Goal: Transaction & Acquisition: Purchase product/service

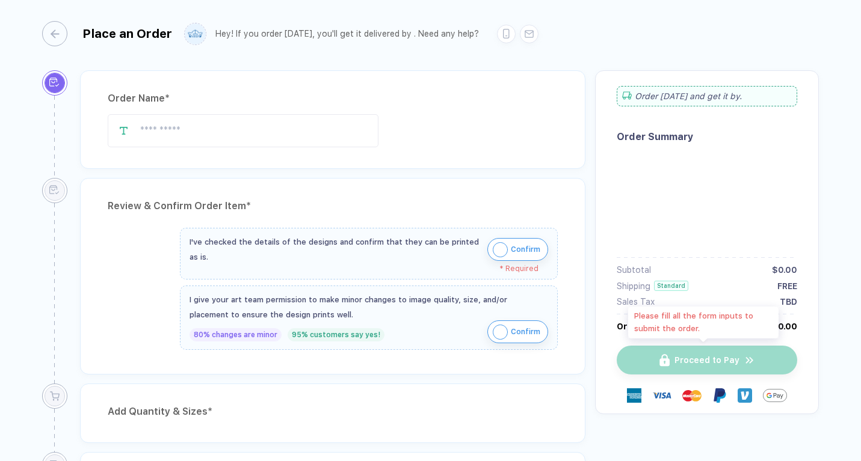
type input "******"
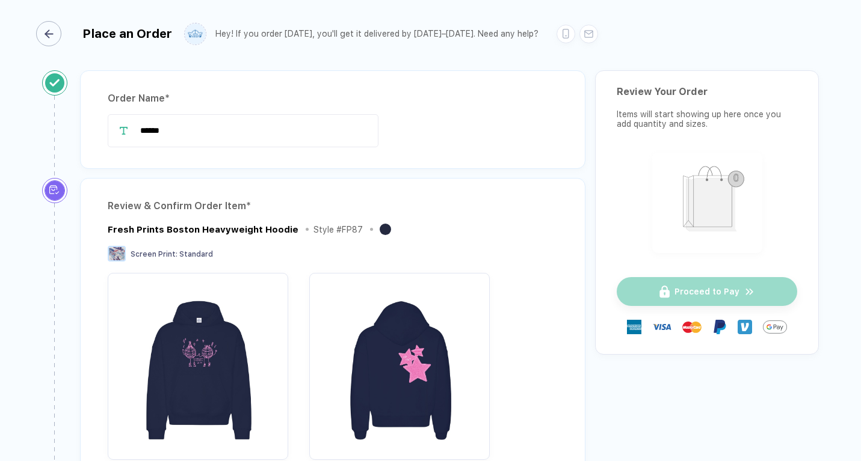
click at [51, 34] on icon "button" at bounding box center [48, 33] width 9 height 9
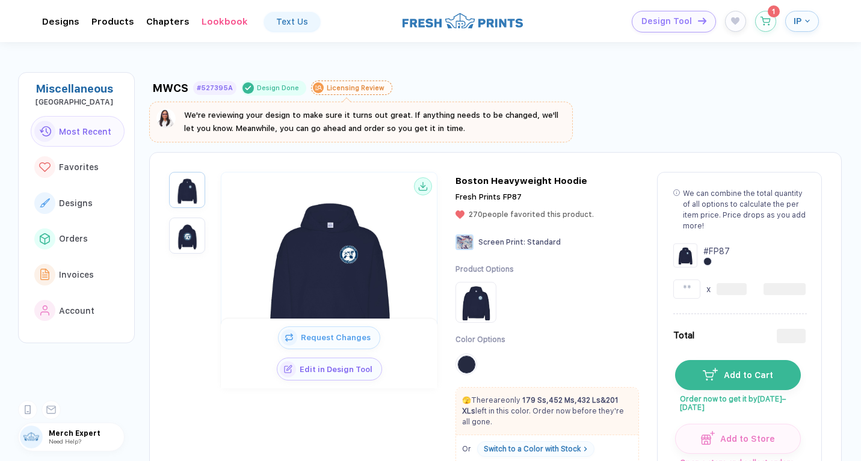
click at [798, 22] on span "IP" at bounding box center [797, 21] width 8 height 11
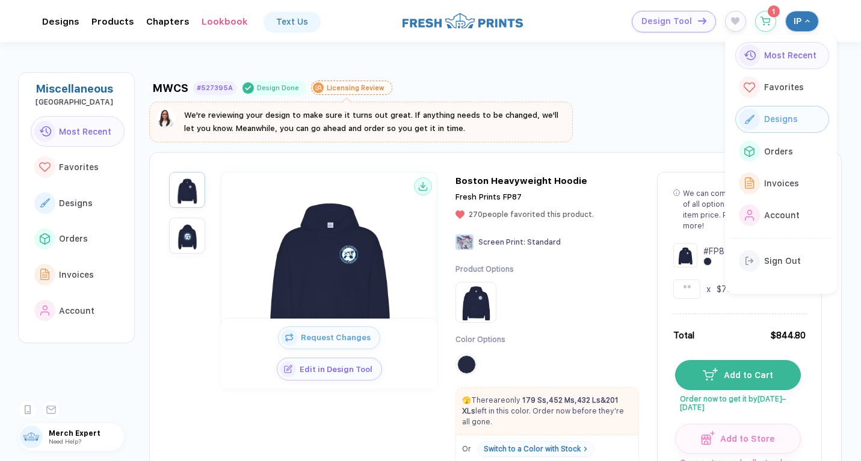
click at [764, 119] on span "Designs" at bounding box center [781, 119] width 34 height 10
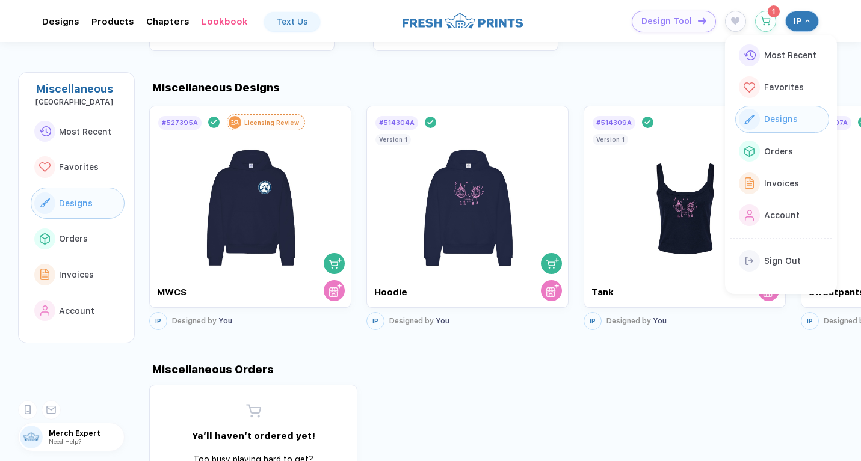
scroll to position [665, 0]
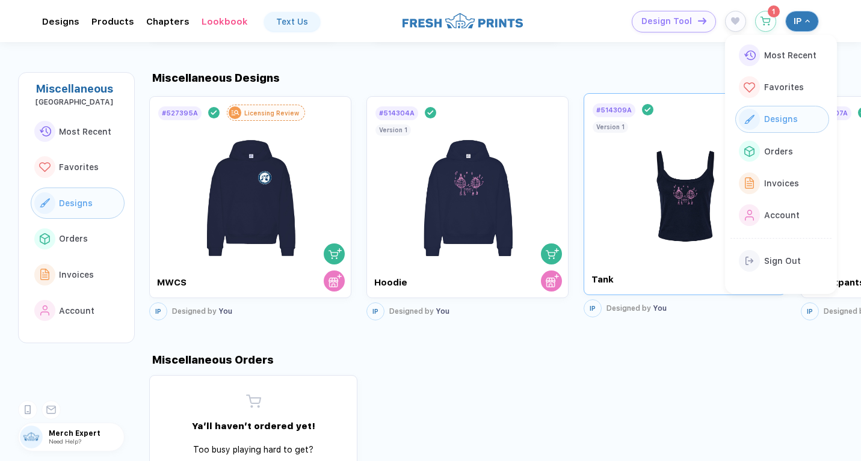
click at [591, 202] on div at bounding box center [684, 188] width 186 height 141
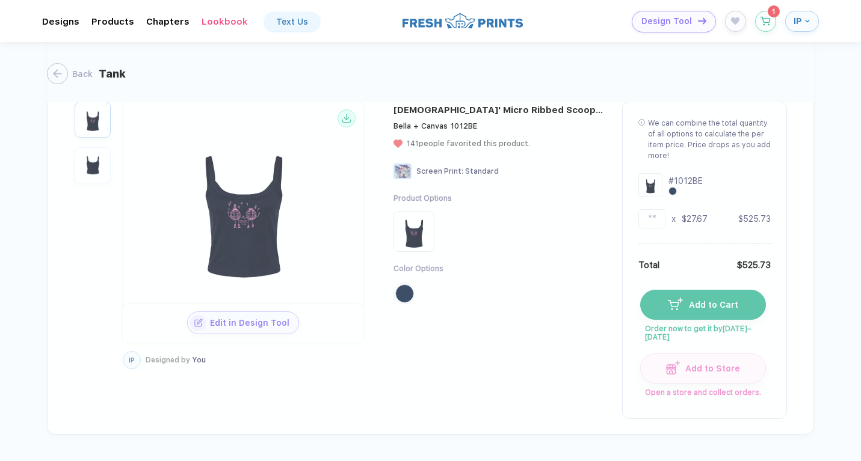
scroll to position [457, 0]
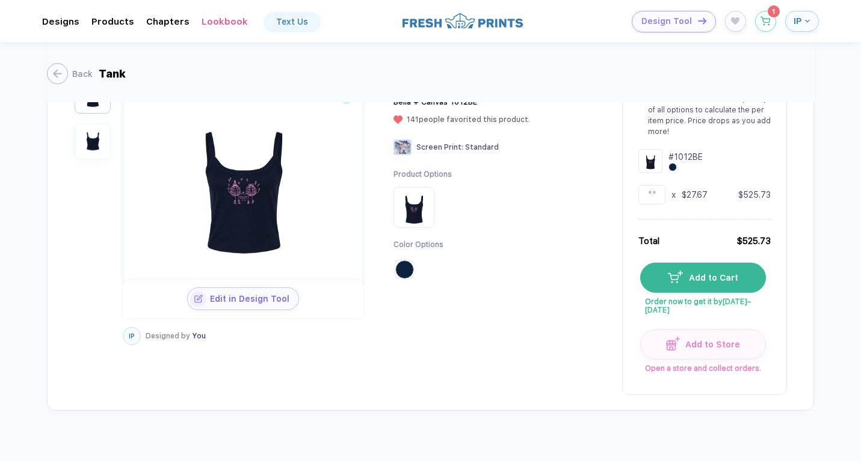
click at [683, 273] on span "Add to Cart" at bounding box center [710, 278] width 55 height 10
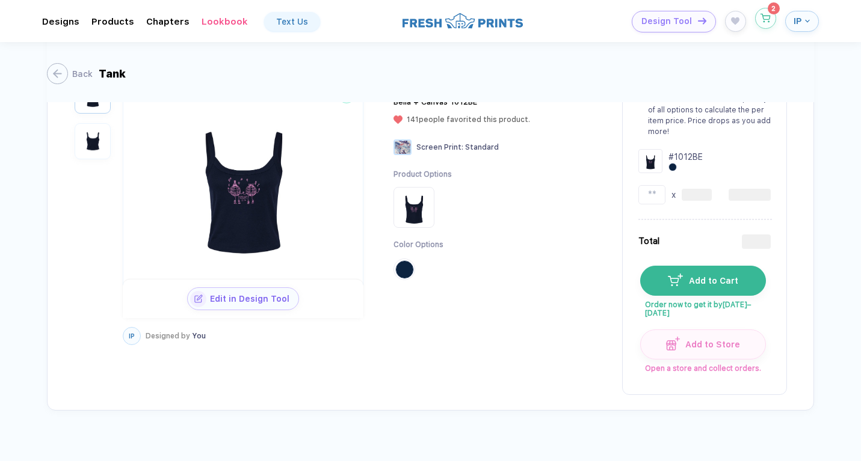
click at [767, 9] on sup "2" at bounding box center [773, 8] width 12 height 12
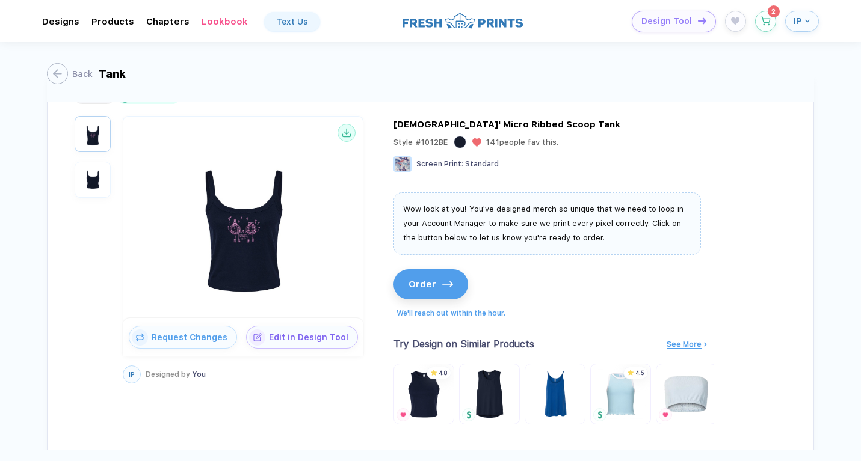
scroll to position [0, 0]
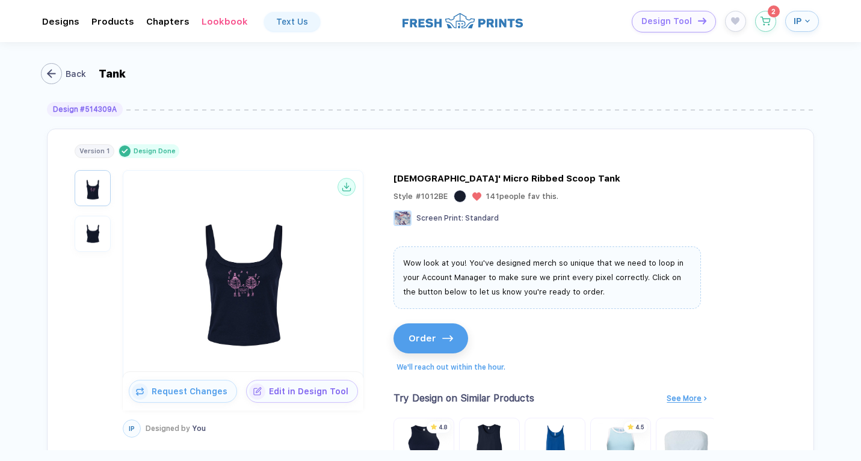
click at [59, 79] on div "button" at bounding box center [51, 73] width 21 height 21
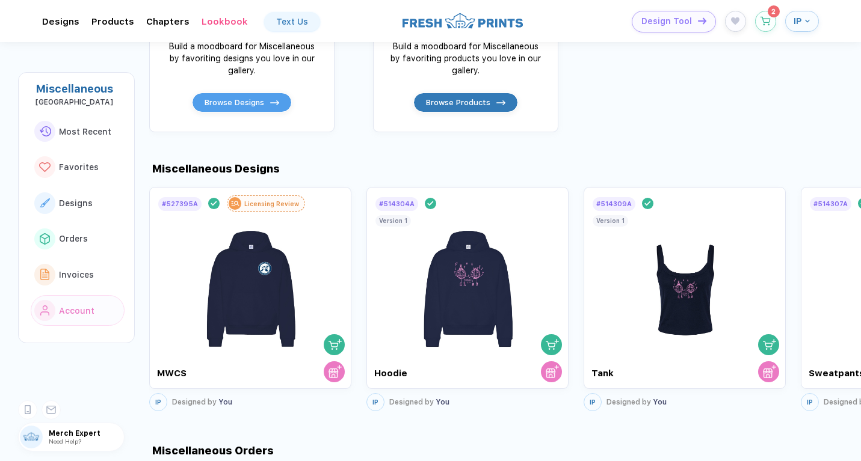
scroll to position [595, 0]
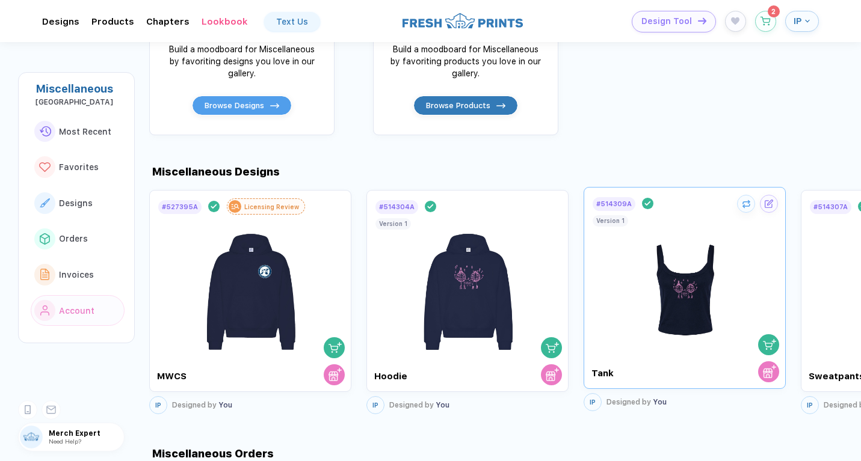
scroll to position [591, 0]
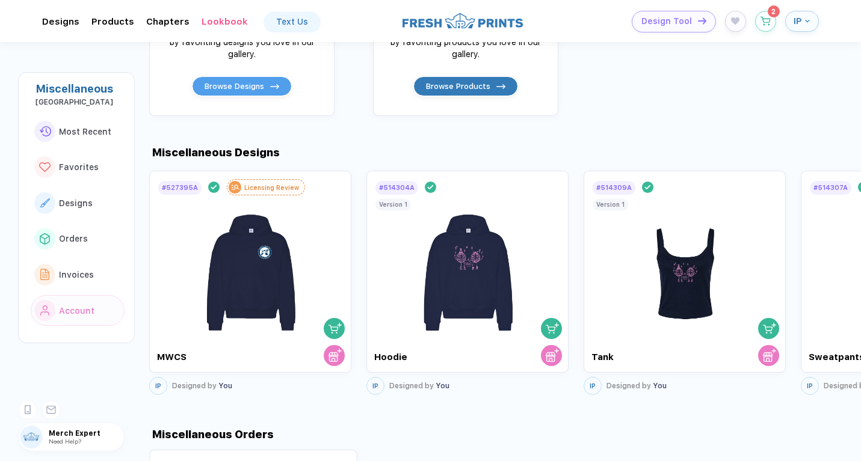
drag, startPoint x: 655, startPoint y: 156, endPoint x: 613, endPoint y: 156, distance: 42.1
click at [613, 156] on div "Miscellaneous Designs" at bounding box center [504, 152] width 711 height 13
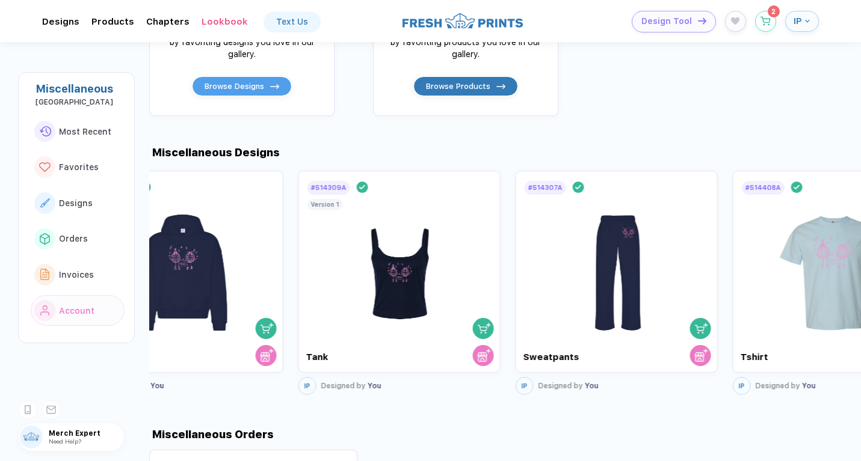
drag, startPoint x: 684, startPoint y: 385, endPoint x: 398, endPoint y: 393, distance: 286.4
click at [398, 393] on div "# 514309A Design Done Tank Version 1 IP Designed by You" at bounding box center [399, 283] width 202 height 230
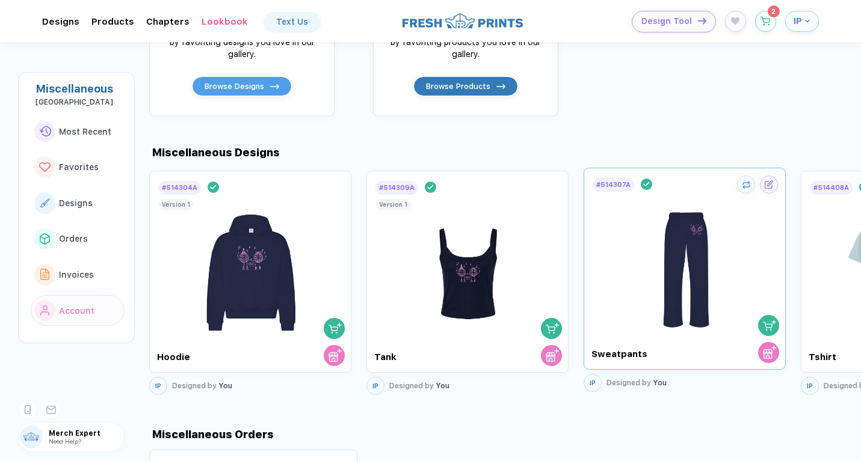
click at [663, 286] on img at bounding box center [684, 263] width 135 height 141
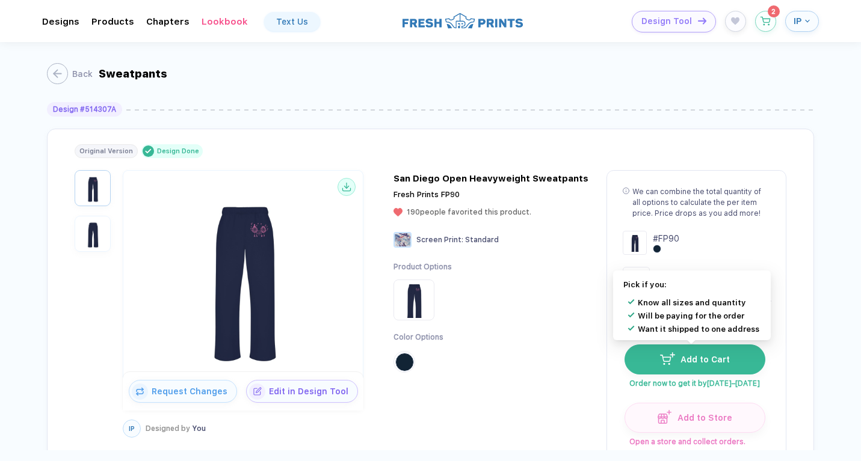
click at [670, 362] on img "button" at bounding box center [667, 358] width 15 height 12
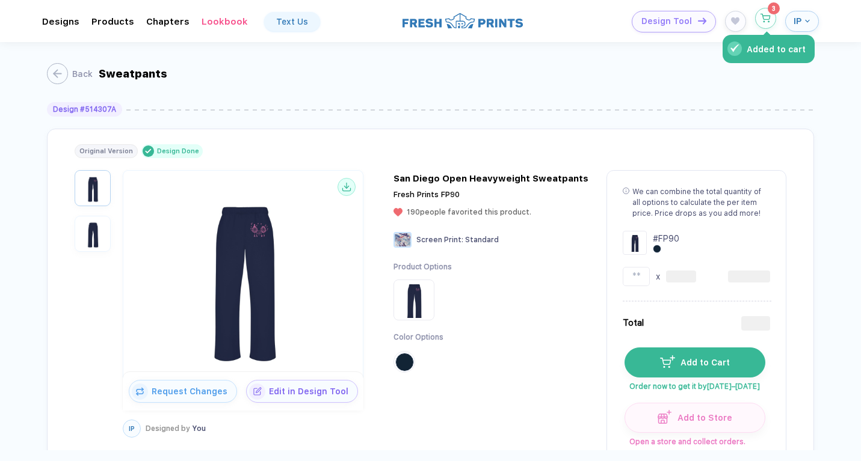
click at [766, 13] on button "Added to cart" at bounding box center [765, 18] width 21 height 21
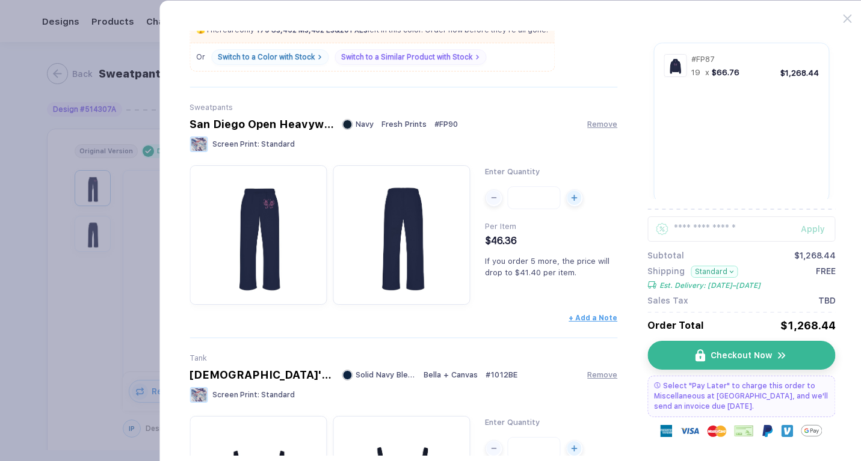
scroll to position [339, 0]
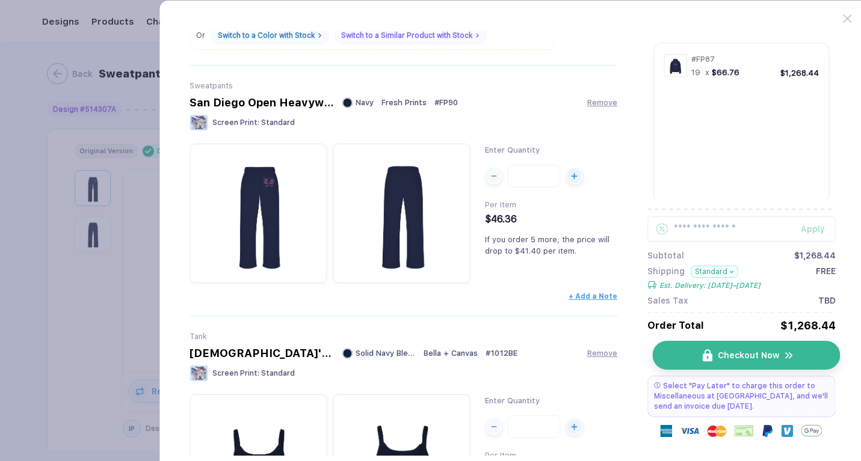
click at [678, 360] on button "Checkout Now" at bounding box center [746, 355] width 188 height 29
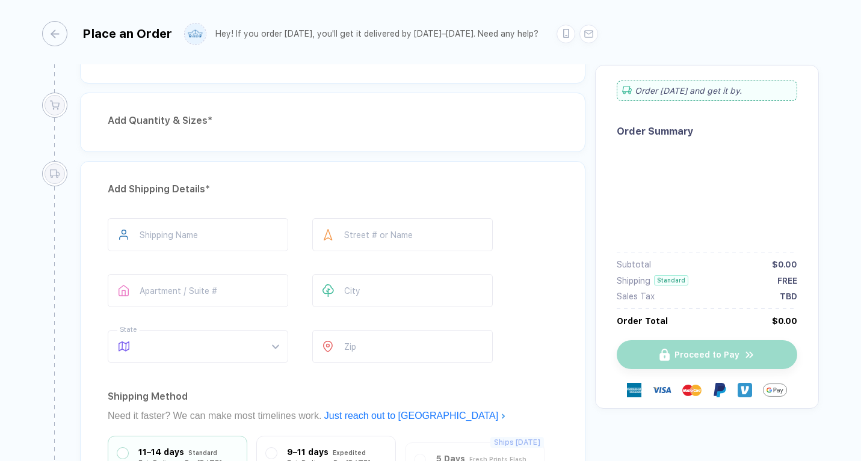
type input "******"
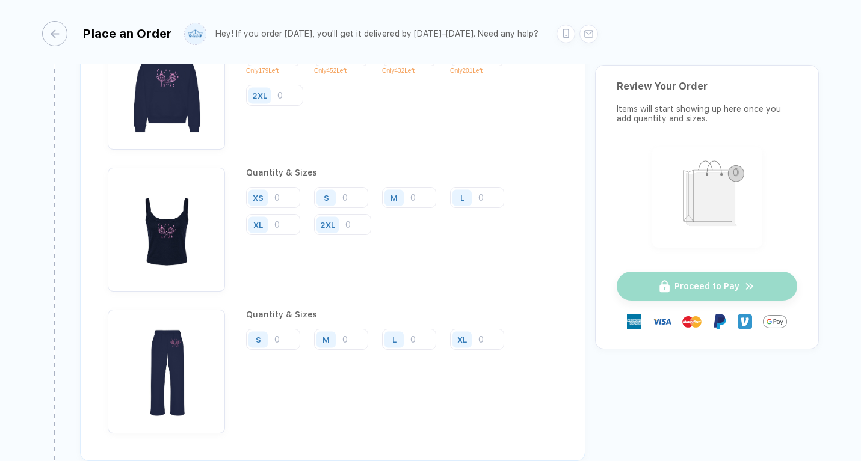
scroll to position [1253, 0]
